Goal: Task Accomplishment & Management: Manage account settings

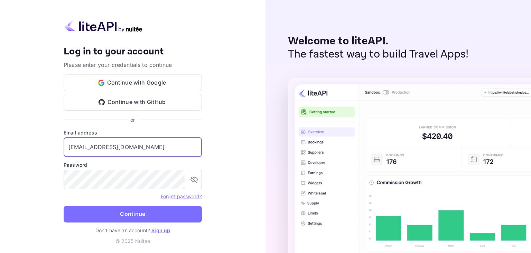
type input "[EMAIL_ADDRESS][DOMAIN_NAME]"
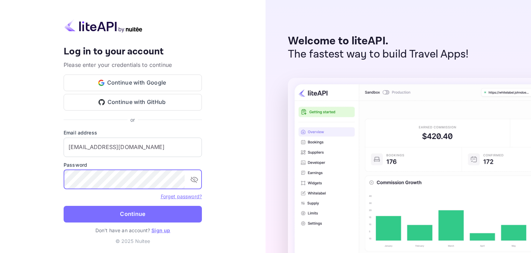
click at [64, 206] on button "Continue" at bounding box center [133, 214] width 138 height 17
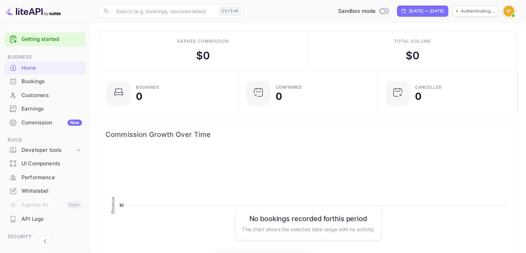
click at [505, 13] on img at bounding box center [508, 11] width 11 height 11
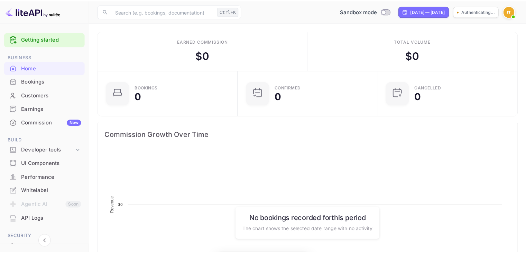
scroll to position [107, 130]
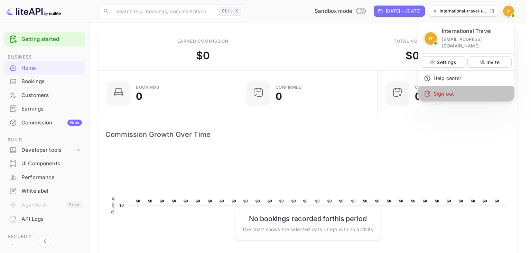
click at [444, 86] on div "Sign out" at bounding box center [467, 93] width 96 height 15
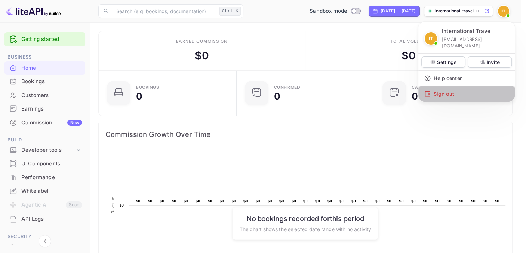
scroll to position [6, 6]
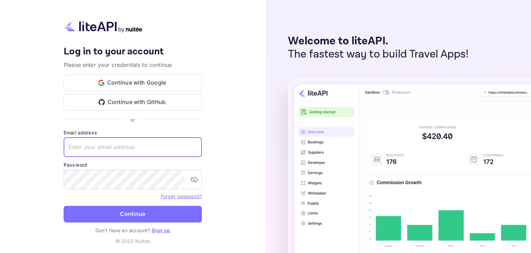
click at [141, 149] on input "text" at bounding box center [133, 146] width 138 height 19
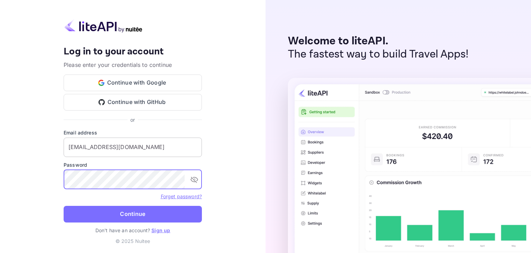
click at [64, 206] on button "Continue" at bounding box center [133, 214] width 138 height 17
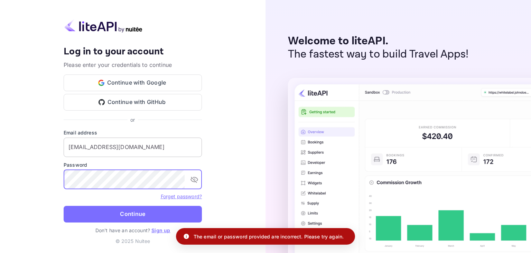
click at [64, 206] on button "Continue" at bounding box center [133, 214] width 138 height 17
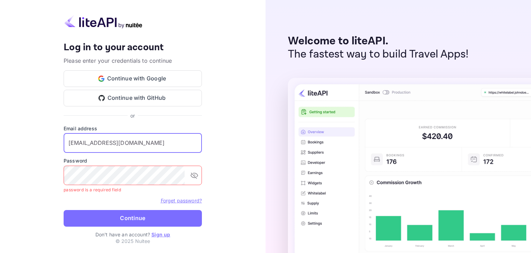
click at [118, 144] on input "[EMAIL_ADDRESS][DOMAIN_NAME]" at bounding box center [133, 142] width 138 height 19
type input "[EMAIL_ADDRESS][DOMAIN_NAME]"
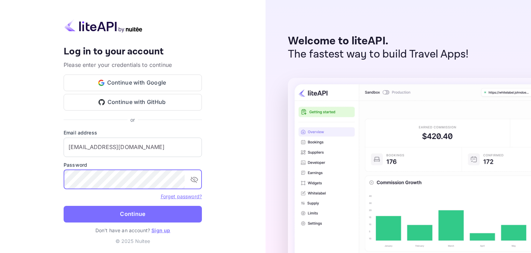
click at [64, 206] on button "Continue" at bounding box center [133, 214] width 138 height 17
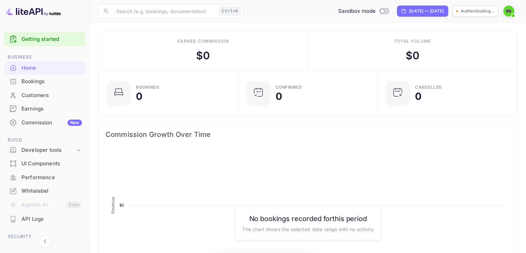
scroll to position [107, 130]
